Goal: Information Seeking & Learning: Learn about a topic

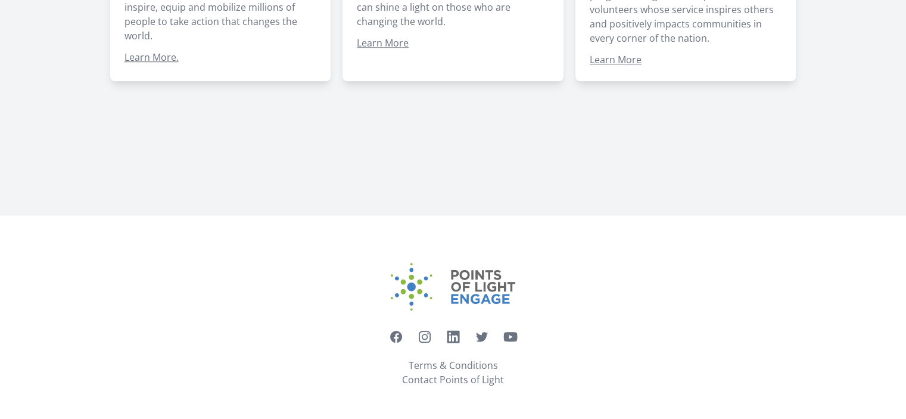
scroll to position [1066, 0]
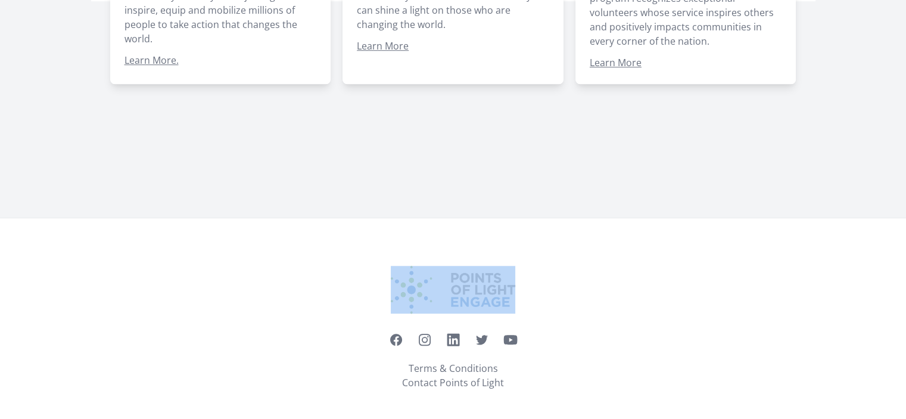
drag, startPoint x: 904, startPoint y: 275, endPoint x: 906, endPoint y: 250, distance: 25.1
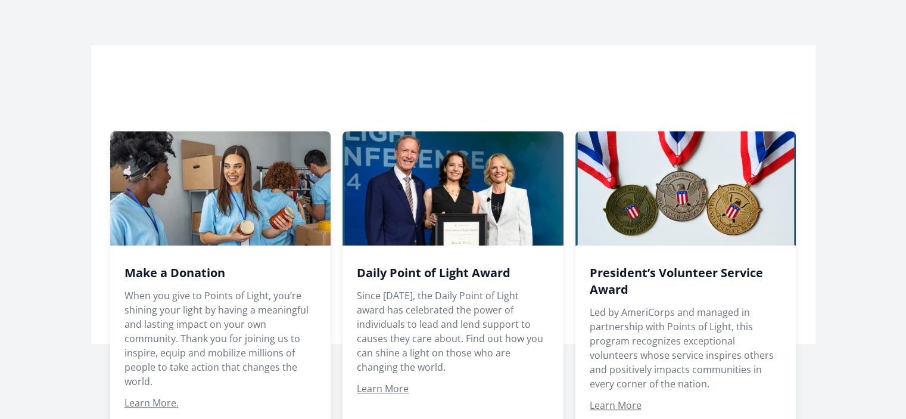
scroll to position [720, 0]
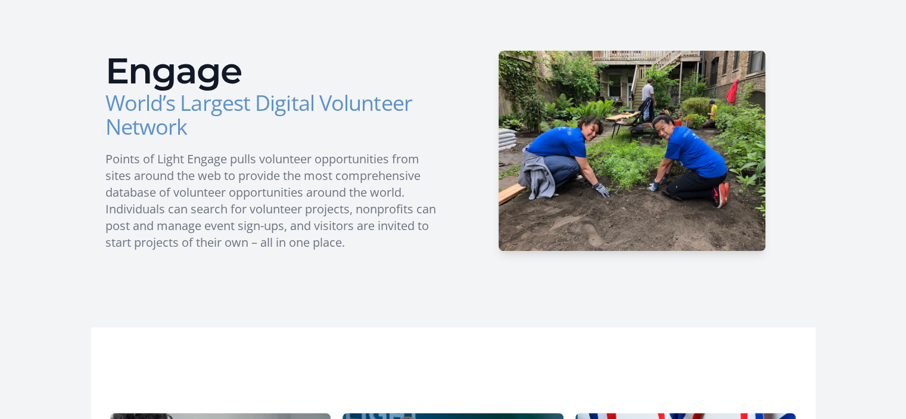
click at [902, 107] on main "Welcome There are hundreds of thousands of volunteer opportunities throughout t…" at bounding box center [453, 219] width 906 height 1245
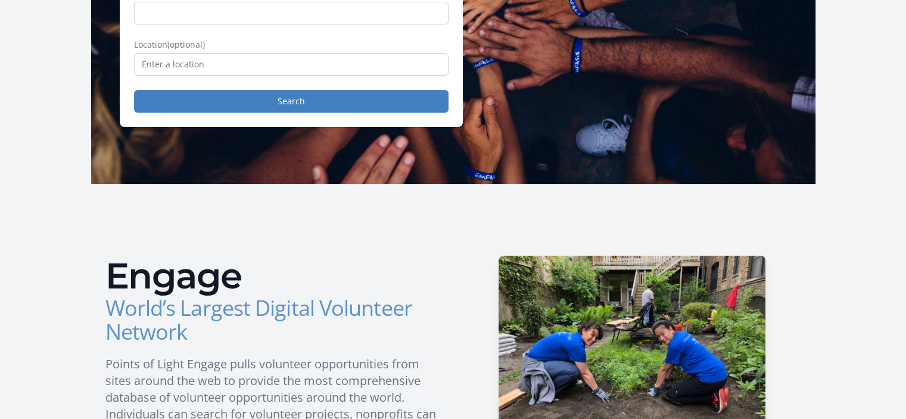
scroll to position [0, 0]
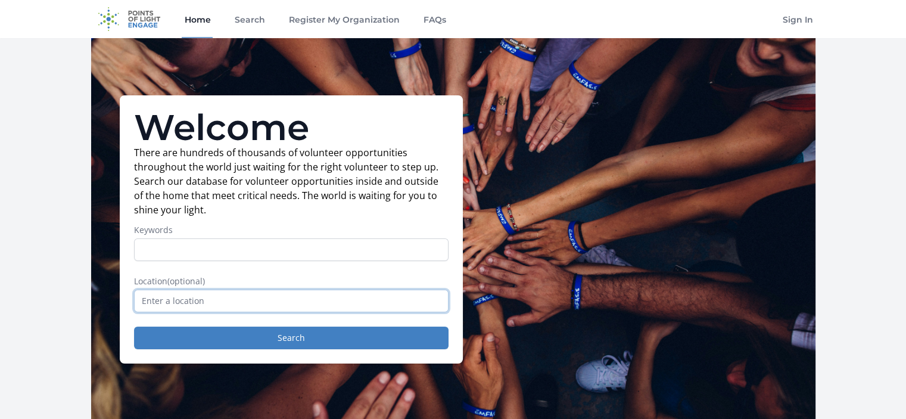
click at [222, 302] on input "text" at bounding box center [291, 301] width 315 height 23
click at [219, 248] on input "Keywords" at bounding box center [291, 249] width 315 height 23
click at [275, 164] on p "There are hundreds of thousands of volunteer opportunities throughout the world…" at bounding box center [291, 181] width 315 height 72
click at [253, 20] on link "Search" at bounding box center [249, 19] width 35 height 38
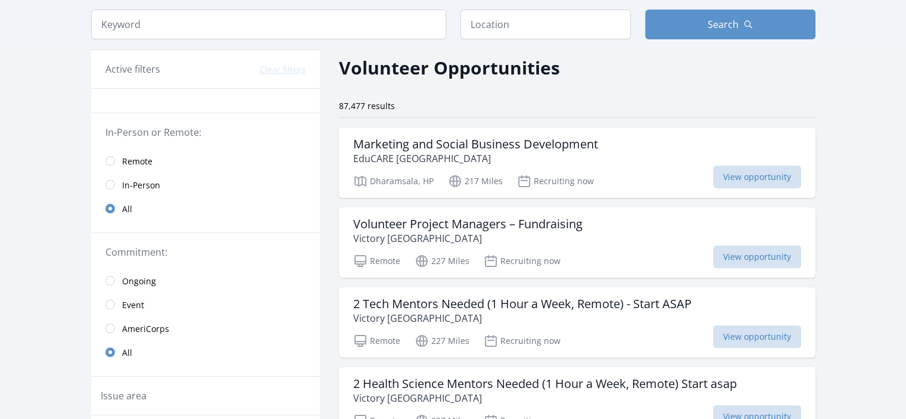
scroll to position [49, 0]
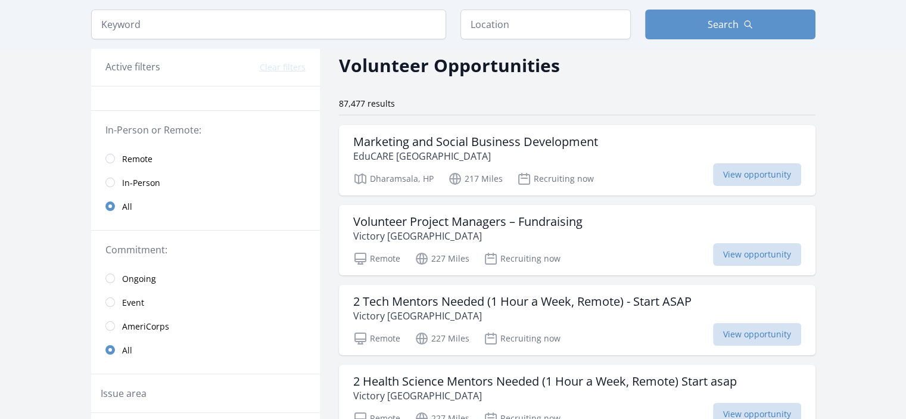
click at [120, 160] on link "Remote" at bounding box center [205, 159] width 229 height 24
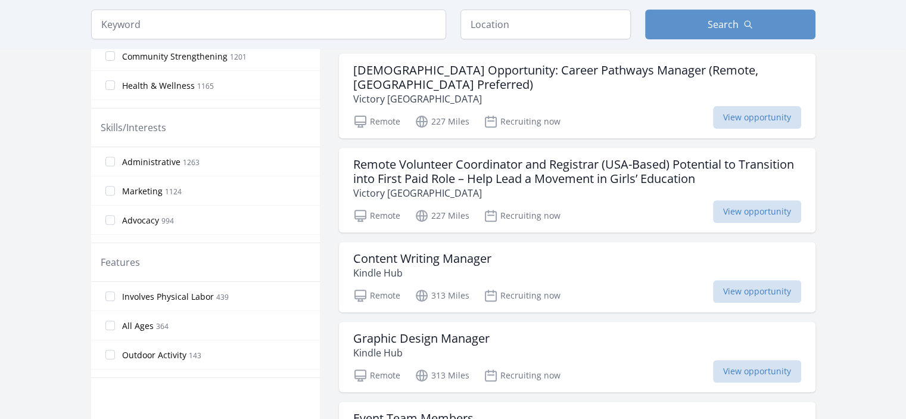
scroll to position [460, 0]
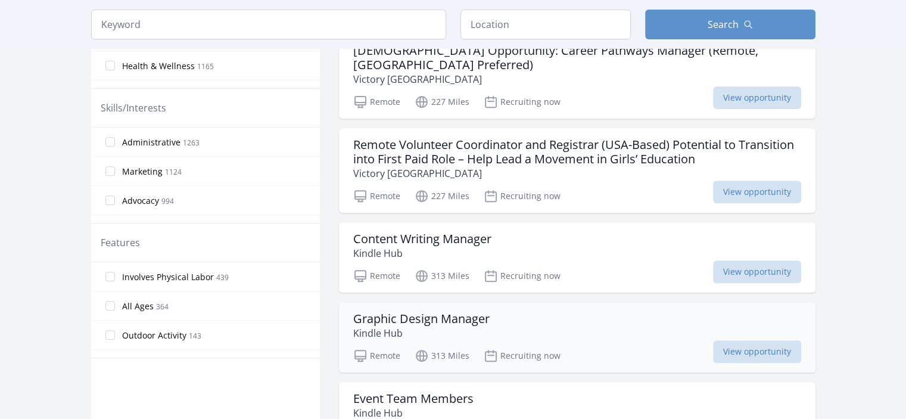
click at [610, 345] on div "Remote 313 Miles Recruiting now View opportunity" at bounding box center [577, 354] width 448 height 18
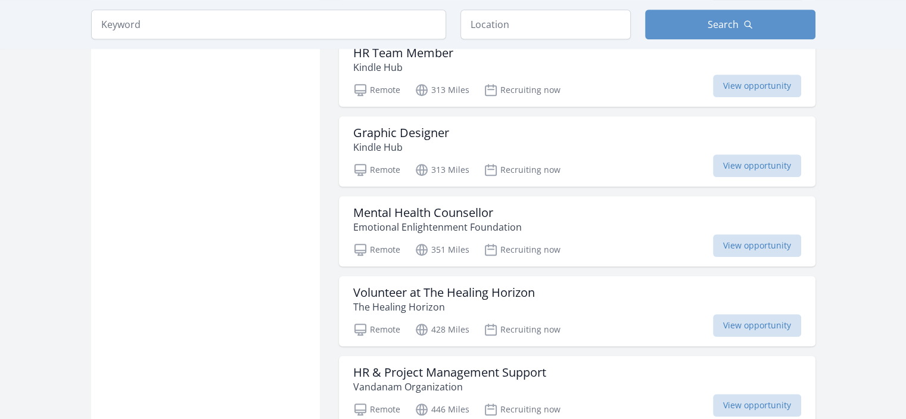
scroll to position [968, 0]
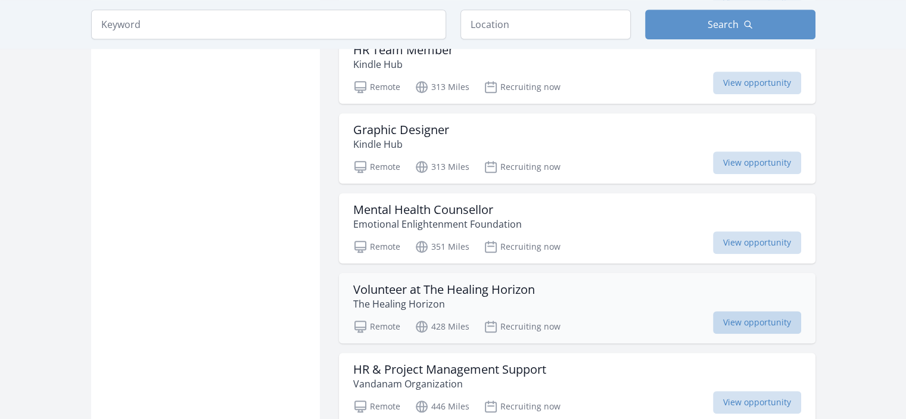
click at [733, 311] on span "View opportunity" at bounding box center [757, 322] width 88 height 23
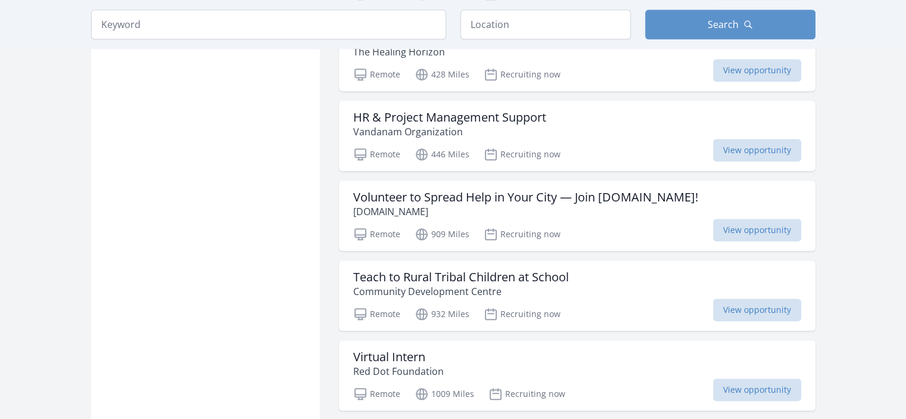
scroll to position [1235, 0]
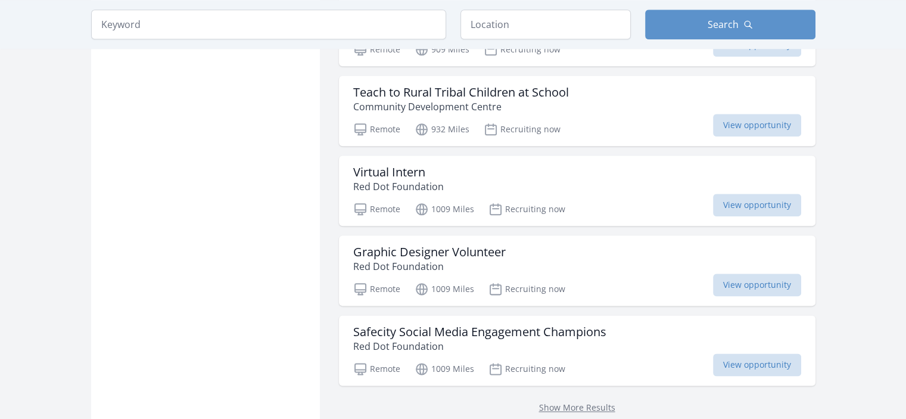
scroll to position [1410, 0]
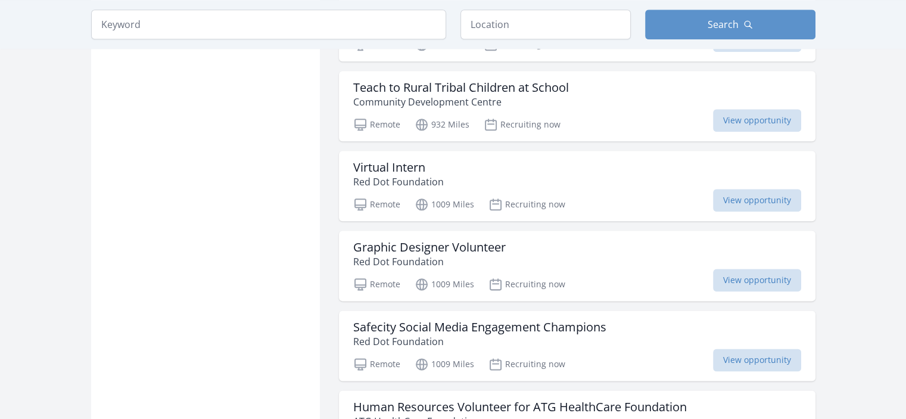
click at [595, 245] on div "Graphic Designer Volunteer Red Dot Foundation" at bounding box center [577, 254] width 448 height 29
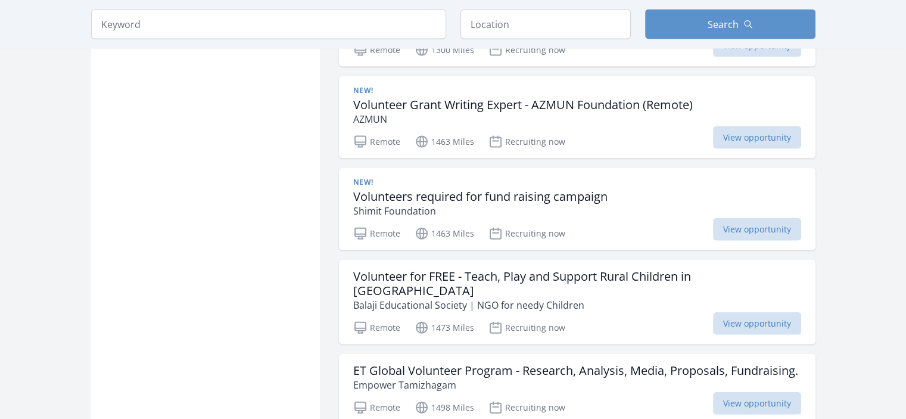
scroll to position [2668, 0]
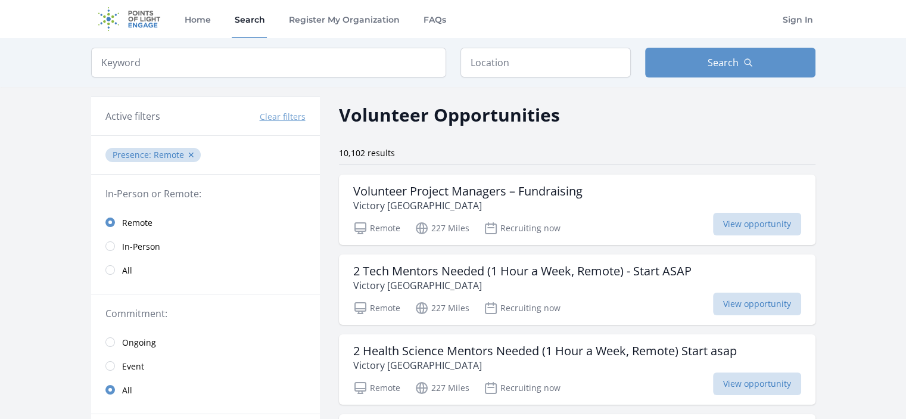
click at [121, 373] on link "Event" at bounding box center [205, 366] width 229 height 24
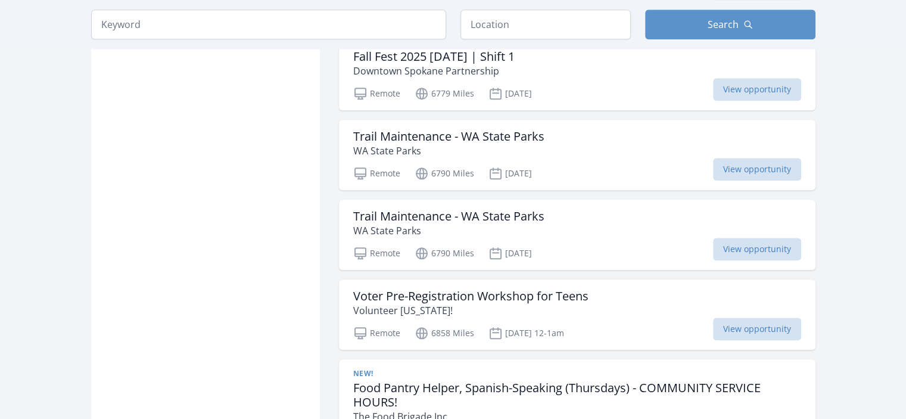
scroll to position [1284, 0]
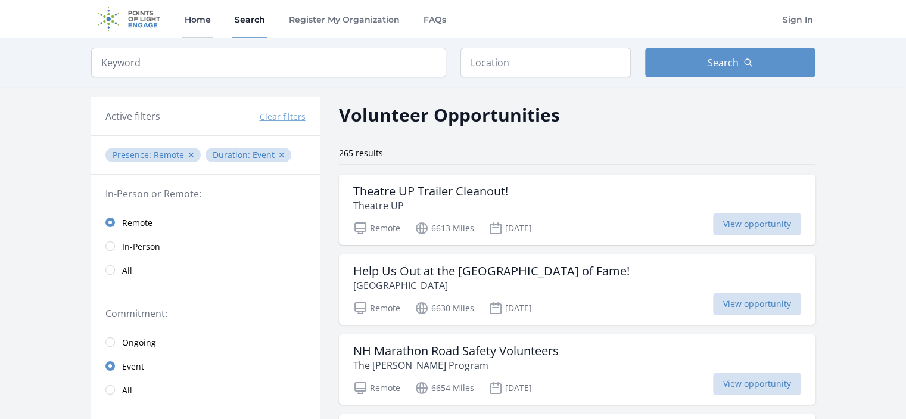
click at [207, 14] on link "Home" at bounding box center [197, 19] width 31 height 38
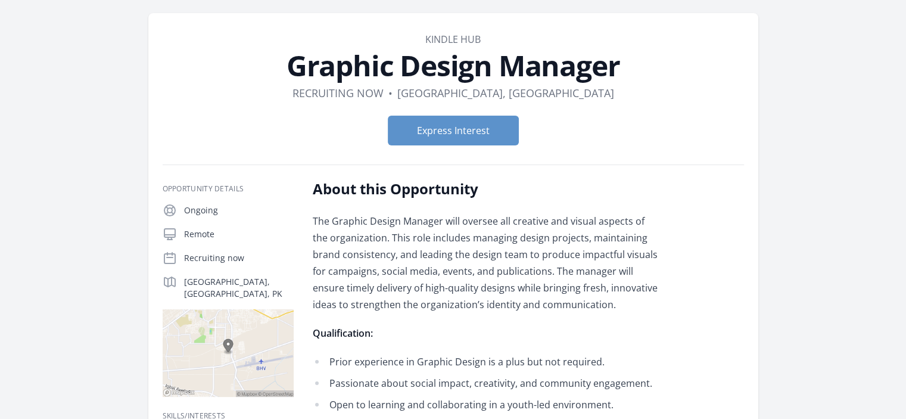
scroll to position [22, 0]
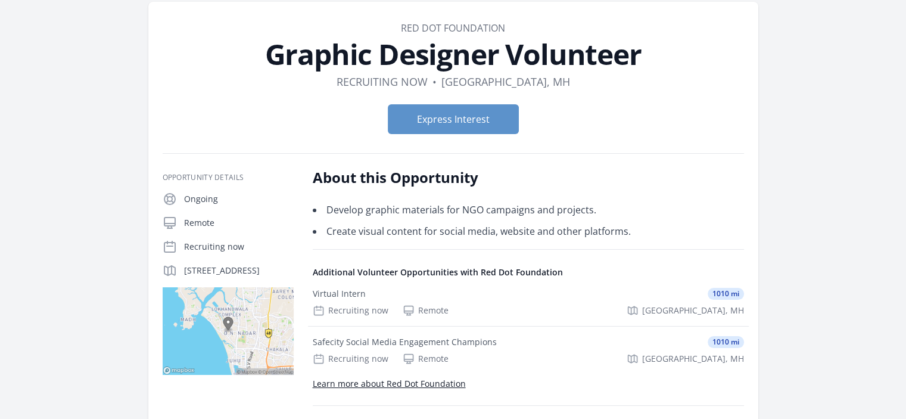
scroll to position [70, 0]
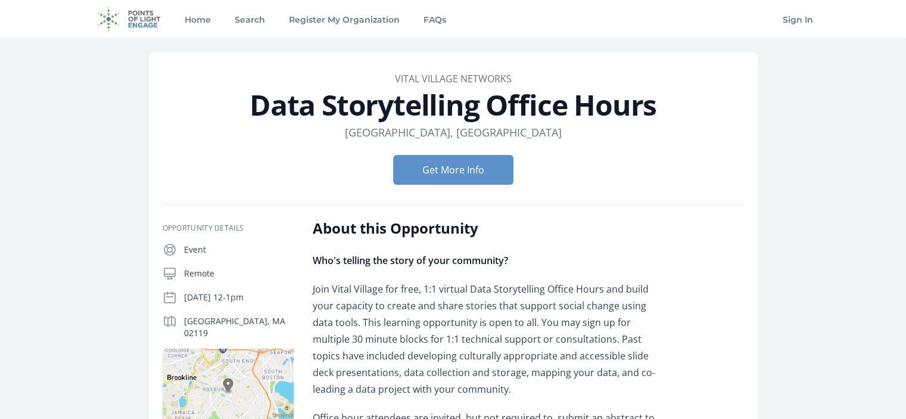
drag, startPoint x: 905, startPoint y: 133, endPoint x: 913, endPoint y: 154, distance: 22.8
click at [737, 85] on dd "Vital Village Networks" at bounding box center [454, 79] width 582 height 14
click at [439, 161] on button "Get More Info" at bounding box center [453, 170] width 120 height 30
